Goal: Task Accomplishment & Management: Manage account settings

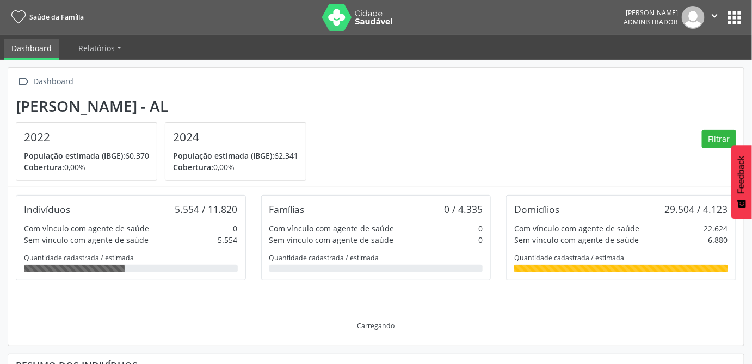
scroll to position [179, 245]
click at [731, 16] on button "apps" at bounding box center [734, 17] width 19 height 19
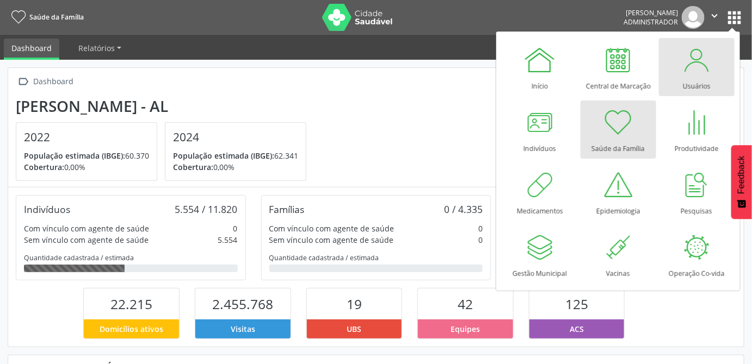
click at [710, 76] on link "Usuários" at bounding box center [697, 67] width 76 height 58
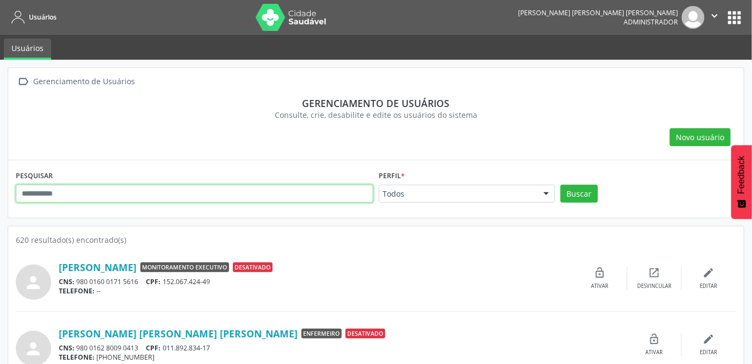
click at [82, 194] on input "text" at bounding box center [194, 194] width 357 height 18
type input "******"
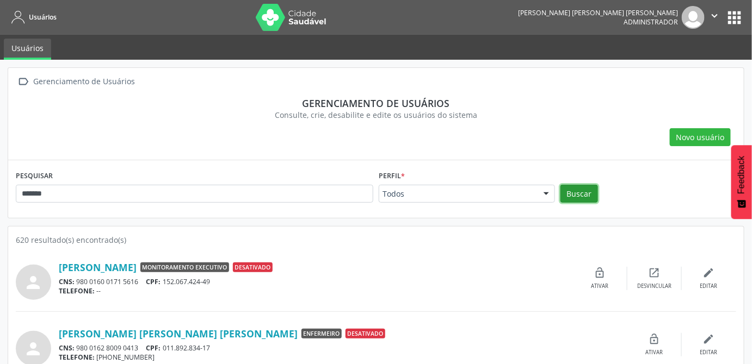
click at [581, 199] on button "Buscar" at bounding box center [579, 194] width 38 height 18
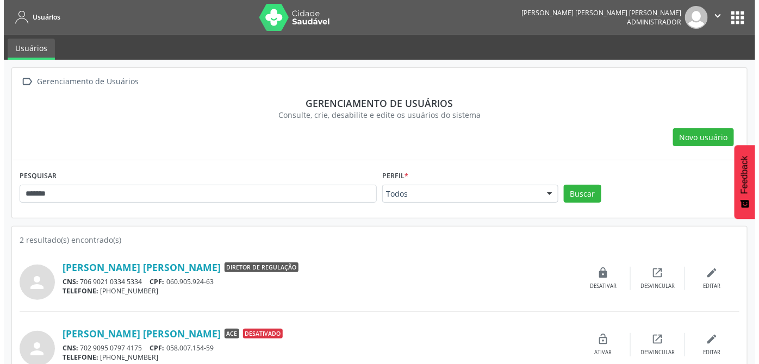
scroll to position [16, 0]
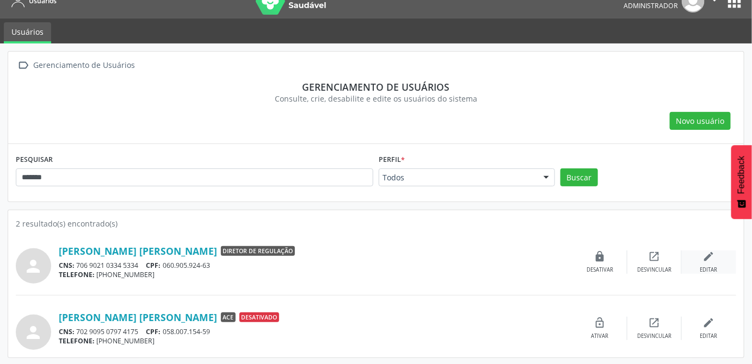
click at [715, 260] on div "edit Editar" at bounding box center [708, 262] width 54 height 23
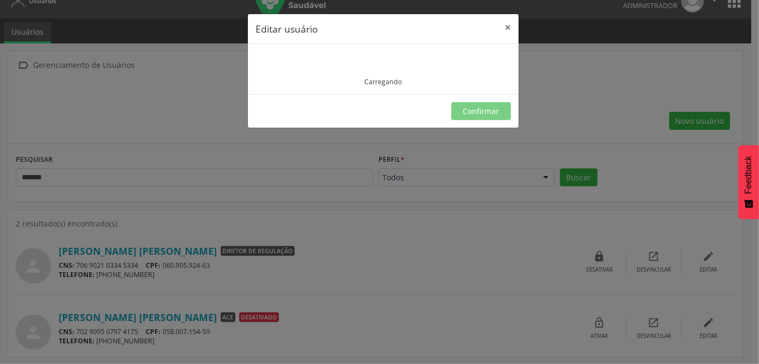
type input "**********"
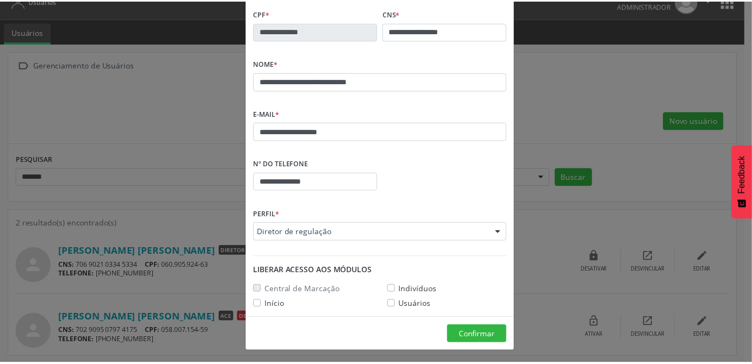
scroll to position [0, 0]
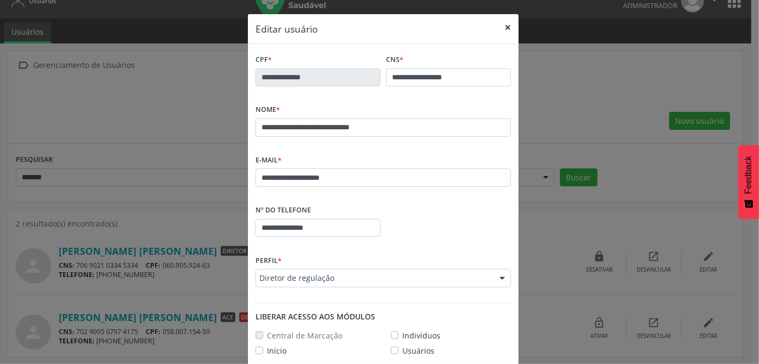
click at [501, 28] on button "×" at bounding box center [508, 27] width 22 height 27
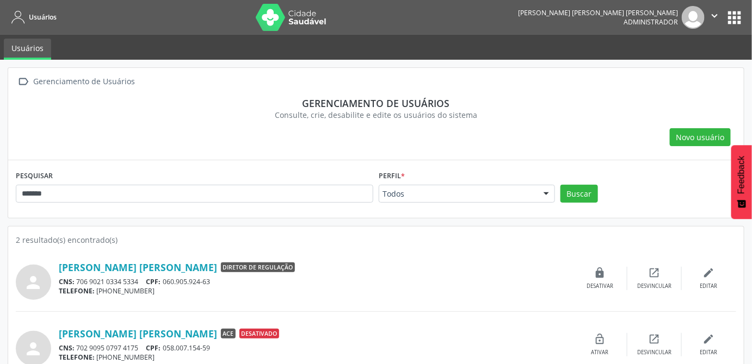
click at [738, 19] on button "apps" at bounding box center [734, 17] width 19 height 19
click at [735, 18] on button "apps" at bounding box center [734, 17] width 19 height 19
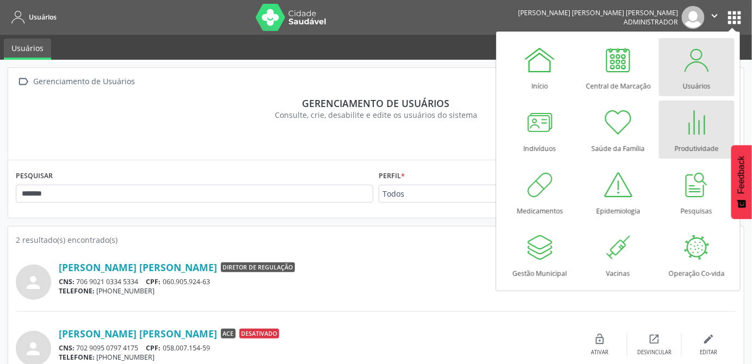
click at [684, 126] on div at bounding box center [696, 122] width 33 height 33
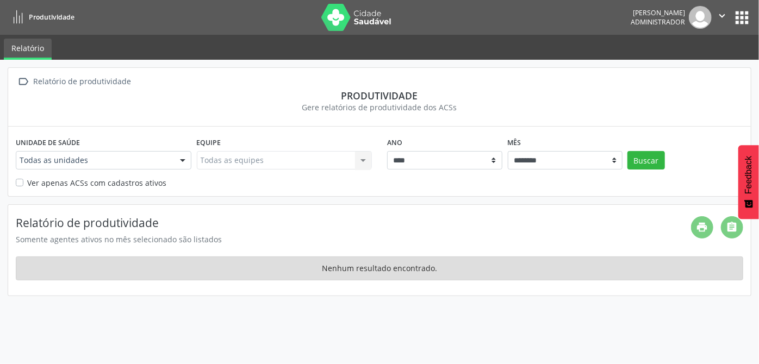
click at [738, 15] on button "apps" at bounding box center [742, 17] width 19 height 19
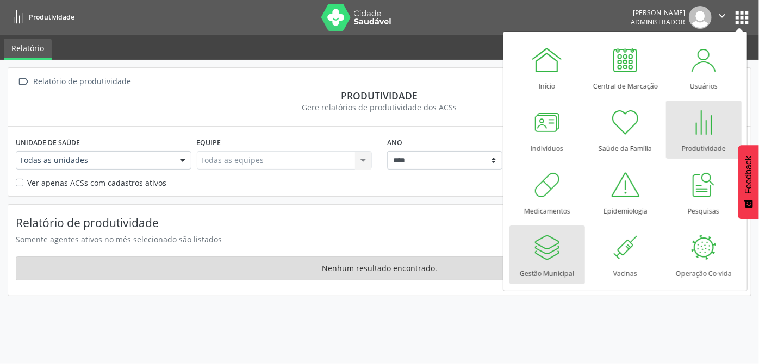
click at [542, 258] on div at bounding box center [547, 247] width 33 height 33
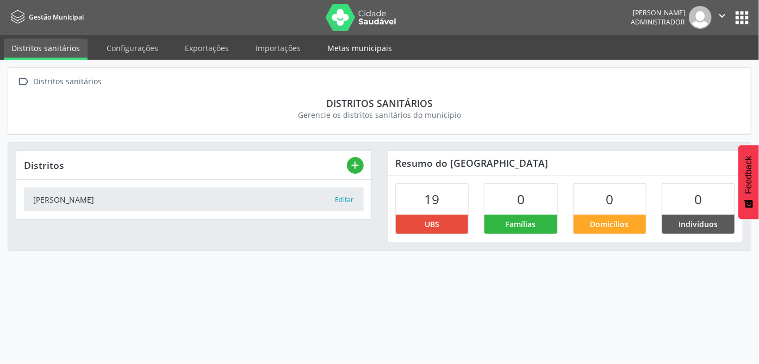
click at [353, 51] on link "Metas municipais" at bounding box center [360, 48] width 80 height 19
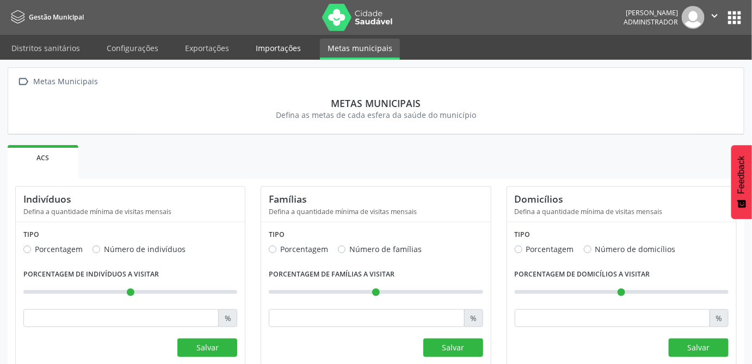
click at [287, 44] on link "Importações" at bounding box center [278, 48] width 60 height 19
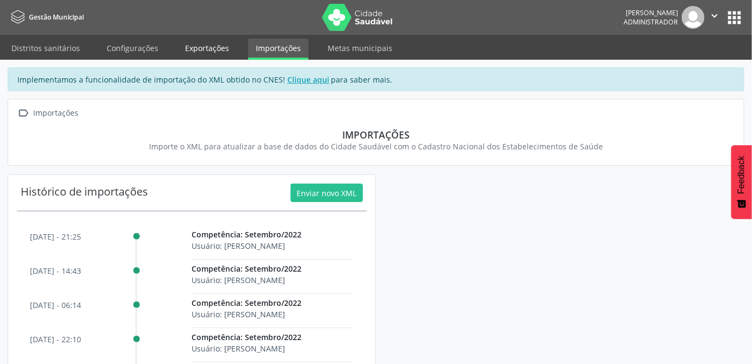
click at [199, 51] on link "Exportações" at bounding box center [206, 48] width 59 height 19
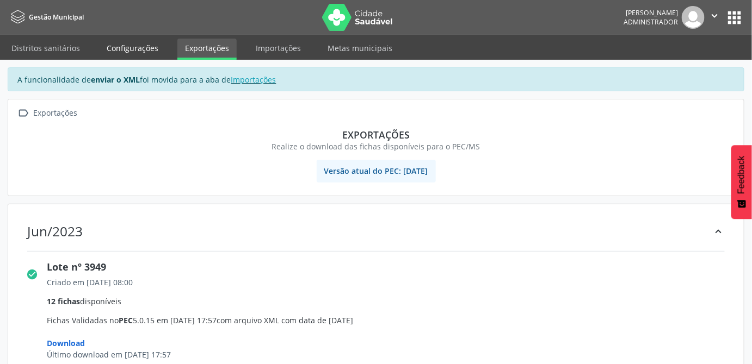
click at [147, 47] on link "Configurações" at bounding box center [132, 48] width 67 height 19
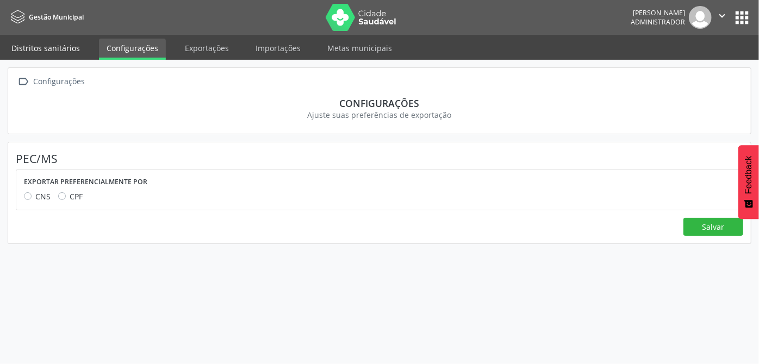
click at [48, 52] on link "Distritos sanitários" at bounding box center [46, 48] width 84 height 19
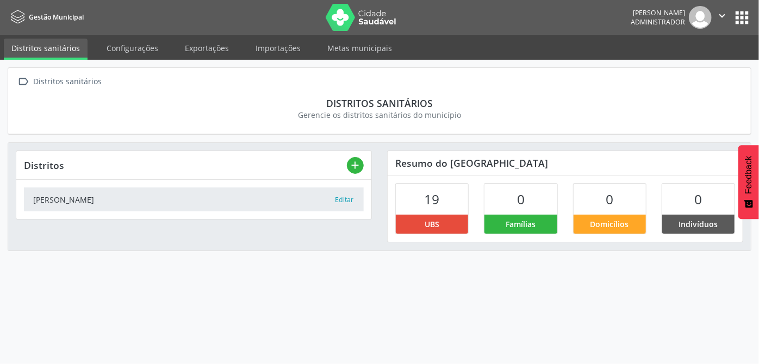
click at [741, 17] on button "apps" at bounding box center [742, 17] width 19 height 19
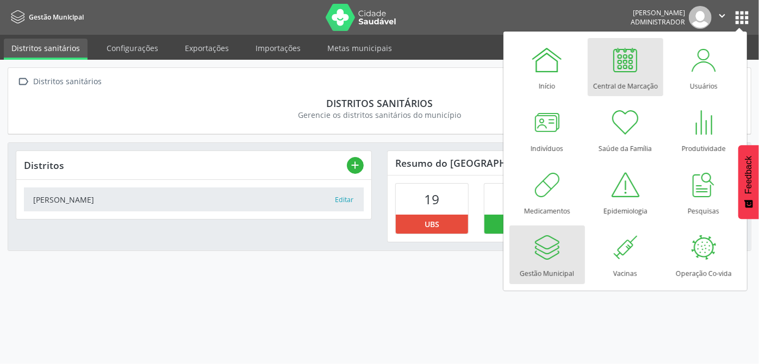
click at [627, 70] on div at bounding box center [625, 60] width 33 height 33
